Goal: Consume media (video, audio)

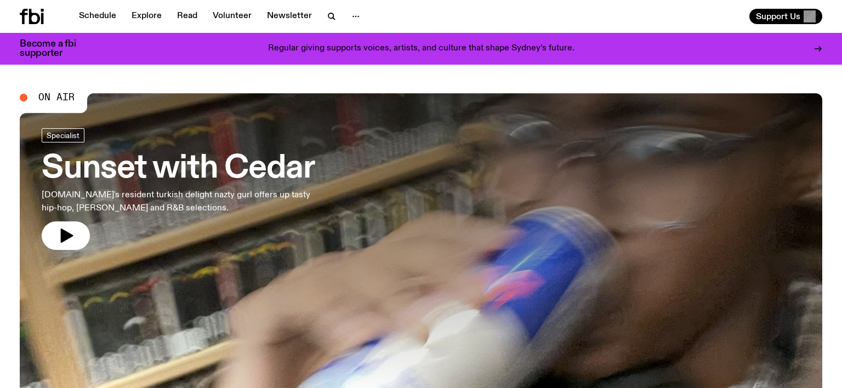
scroll to position [5, 0]
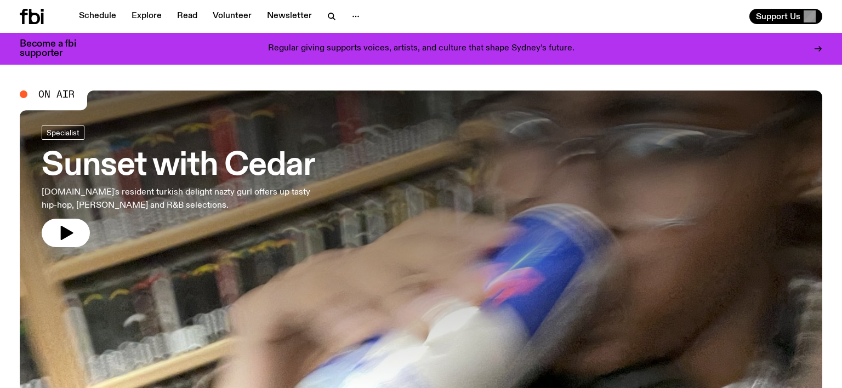
click at [195, 164] on h3 "Sunset with Cedar" at bounding box center [182, 166] width 281 height 31
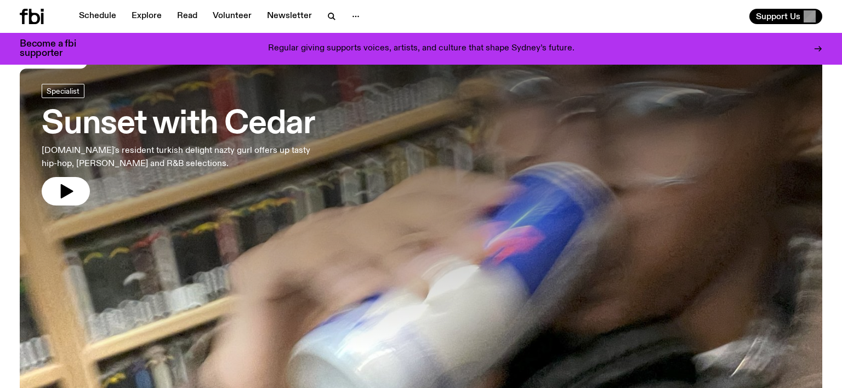
click at [243, 116] on h3 "Sunset with Cedar" at bounding box center [182, 124] width 281 height 31
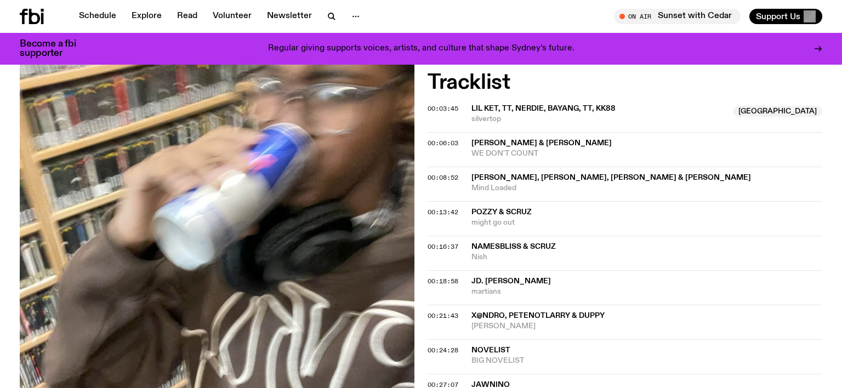
scroll to position [300, 0]
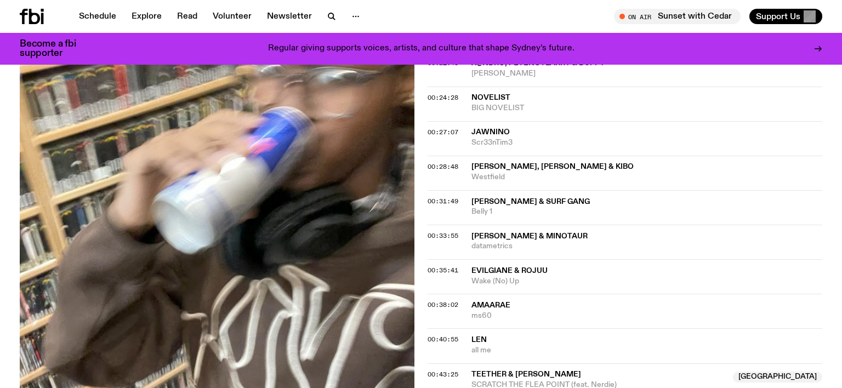
scroll to position [660, 0]
